Goal: Navigation & Orientation: Understand site structure

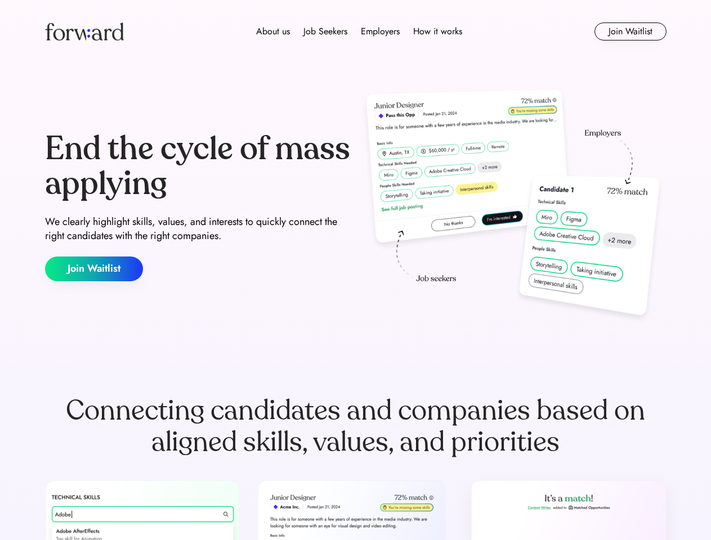
click at [355, 270] on div "End the cycle of mass applying We clearly highlight skills, values, and interes…" at bounding box center [355, 207] width 621 height 242
click at [356, 32] on div "About us Job Seekers Employers How it works" at bounding box center [358, 32] width 443 height 14
click at [84, 32] on img at bounding box center [84, 32] width 79 height 18
click at [359, 32] on div "About us Job Seekers Employers How it works" at bounding box center [358, 32] width 443 height 14
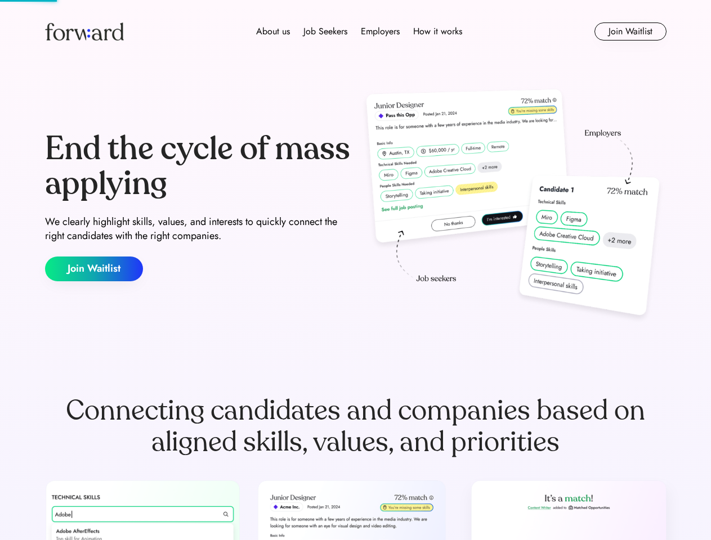
click at [273, 32] on div "About us" at bounding box center [273, 32] width 34 height 14
click at [325, 32] on div "Job Seekers" at bounding box center [325, 32] width 44 height 14
click at [380, 32] on div "Employers" at bounding box center [380, 32] width 39 height 14
click at [437, 32] on div "How it works" at bounding box center [437, 32] width 49 height 14
click at [630, 32] on button "Join Waitlist" at bounding box center [630, 32] width 72 height 18
